Goal: Transaction & Acquisition: Obtain resource

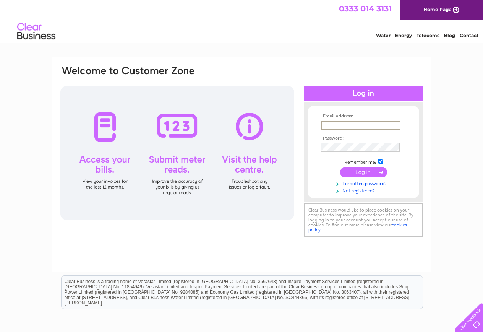
type input "mlb07148@gmail.com"
click at [359, 171] on input "submit" at bounding box center [363, 172] width 47 height 11
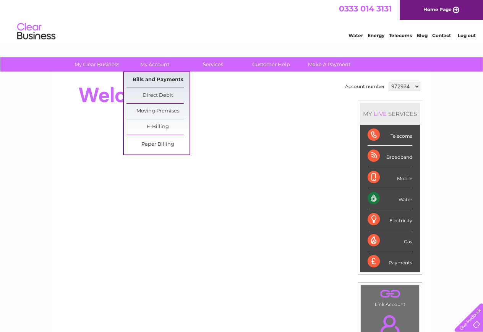
click at [167, 79] on link "Bills and Payments" at bounding box center [158, 79] width 63 height 15
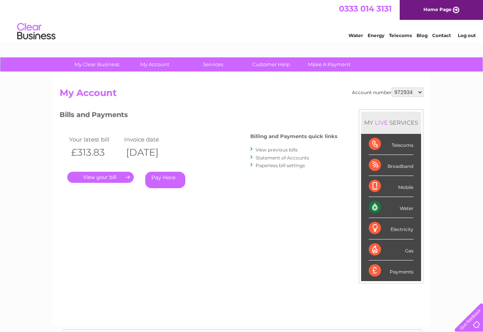
click at [273, 149] on link "View previous bills" at bounding box center [277, 150] width 42 height 6
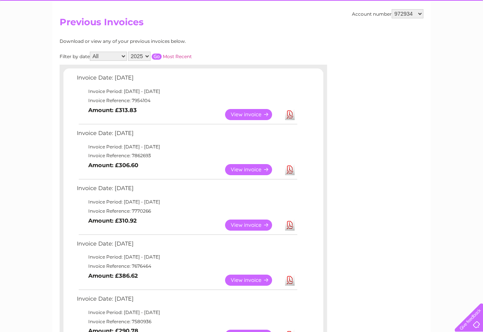
scroll to position [72, 0]
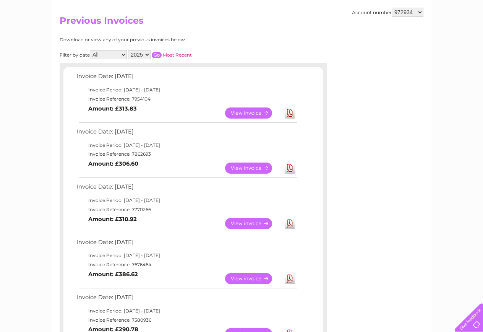
click at [246, 167] on link "View" at bounding box center [253, 168] width 56 height 11
click at [290, 221] on link "Download" at bounding box center [290, 223] width 10 height 11
click at [291, 275] on link "Download" at bounding box center [290, 278] width 10 height 11
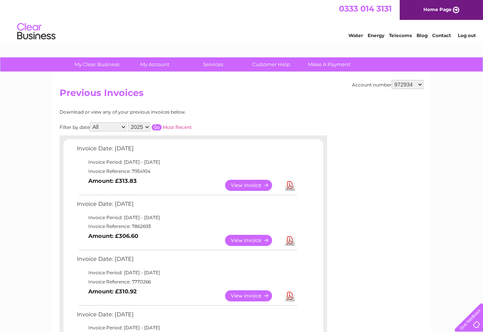
scroll to position [0, 0]
click at [41, 31] on img at bounding box center [36, 31] width 39 height 23
click at [446, 13] on link "Home Page" at bounding box center [441, 10] width 83 height 20
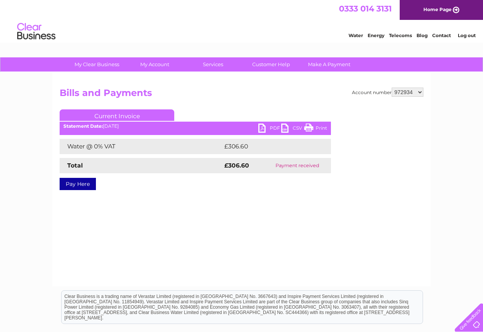
click at [267, 128] on link "PDF" at bounding box center [269, 129] width 23 height 11
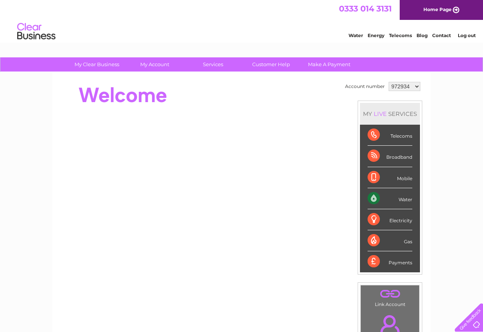
select select "1048375"
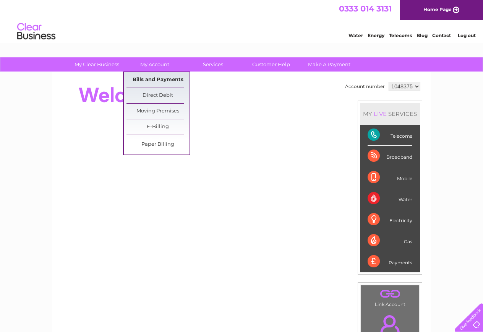
click at [153, 81] on link "Bills and Payments" at bounding box center [158, 79] width 63 height 15
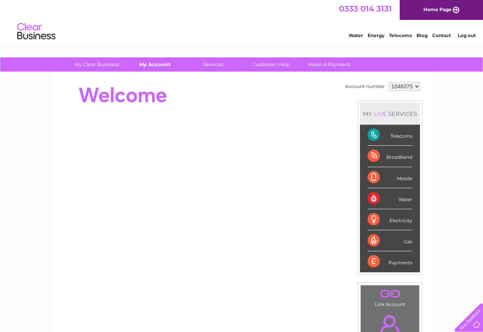
click at [156, 64] on link "My Account" at bounding box center [155, 64] width 63 height 14
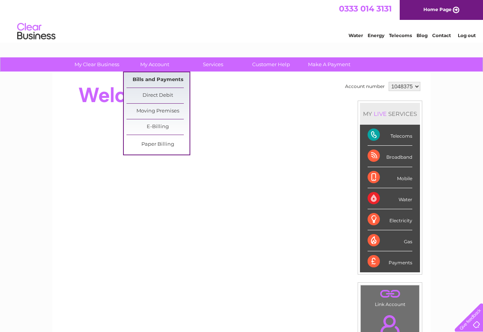
click at [161, 81] on link "Bills and Payments" at bounding box center [158, 79] width 63 height 15
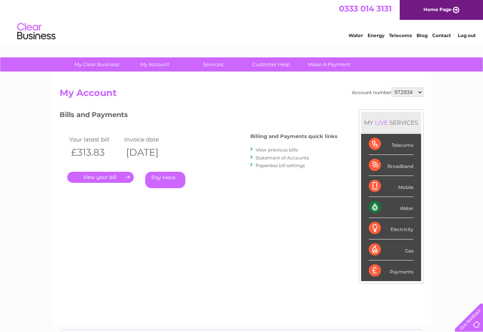
click at [279, 150] on link "View previous bills" at bounding box center [277, 150] width 42 height 6
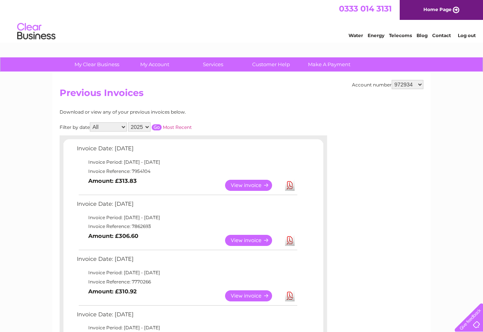
select select "1048375"
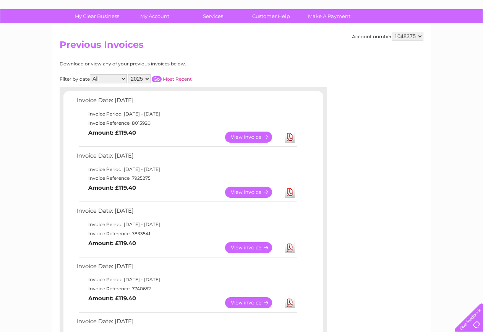
scroll to position [50, 0]
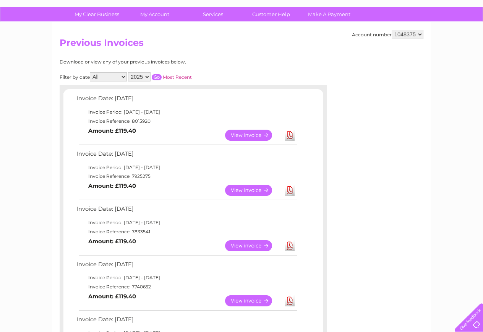
click at [291, 296] on link "Download" at bounding box center [290, 300] width 10 height 11
click at [290, 243] on link "Download" at bounding box center [290, 245] width 10 height 11
click at [290, 187] on link "Download" at bounding box center [290, 190] width 10 height 11
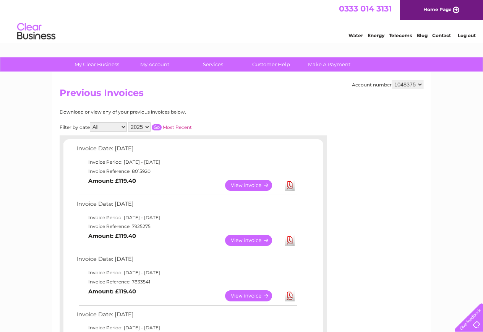
scroll to position [0, 0]
